Goal: Transaction & Acquisition: Purchase product/service

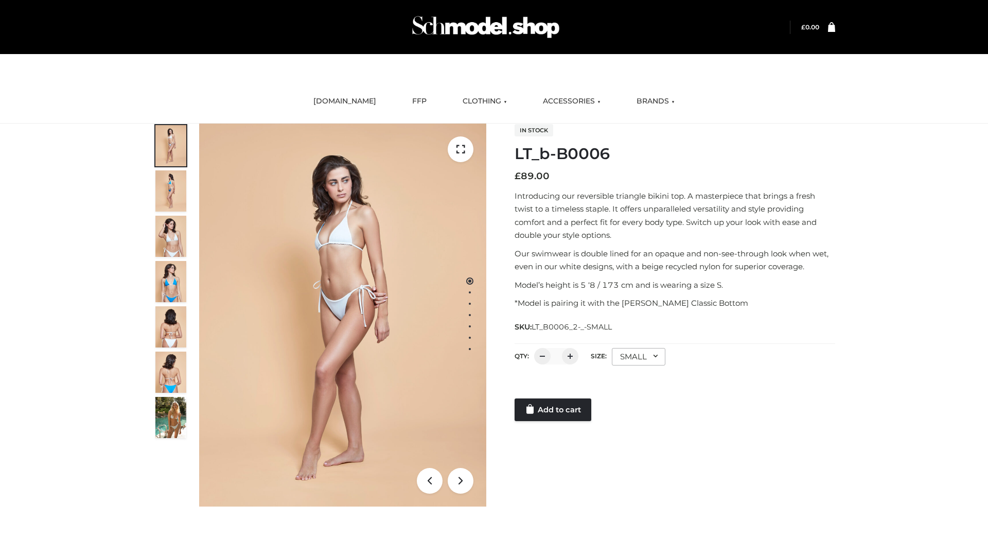
click at [554, 410] on link "Add to cart" at bounding box center [553, 409] width 77 height 23
